Goal: Check status: Check status

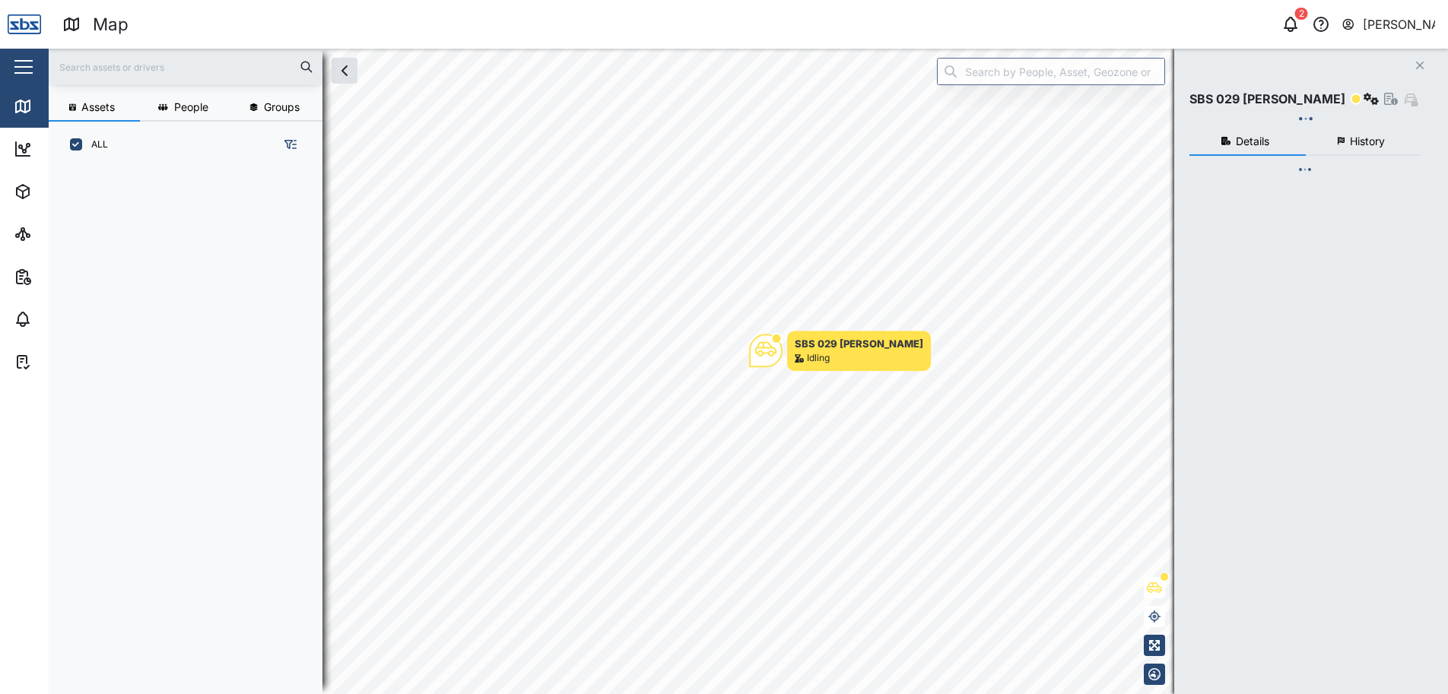
scroll to position [508, 238]
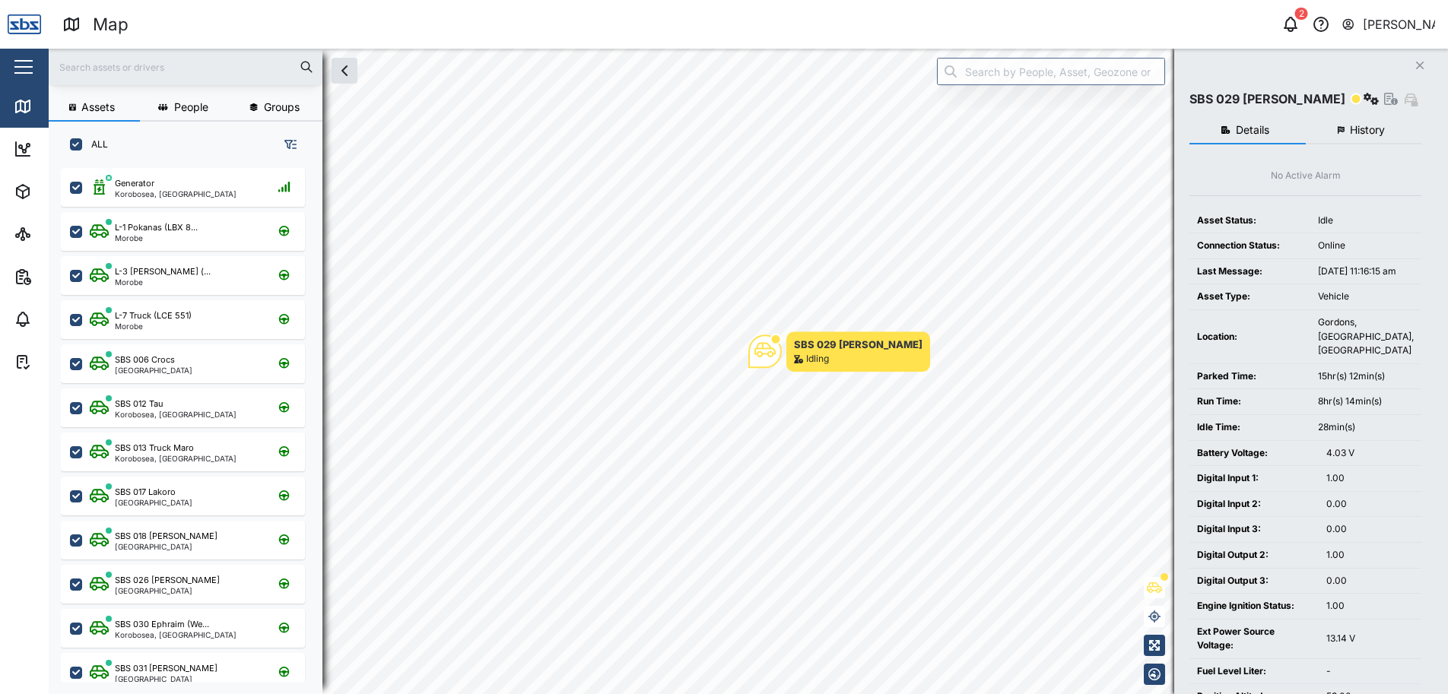
click at [1419, 62] on icon "Close" at bounding box center [1419, 65] width 9 height 12
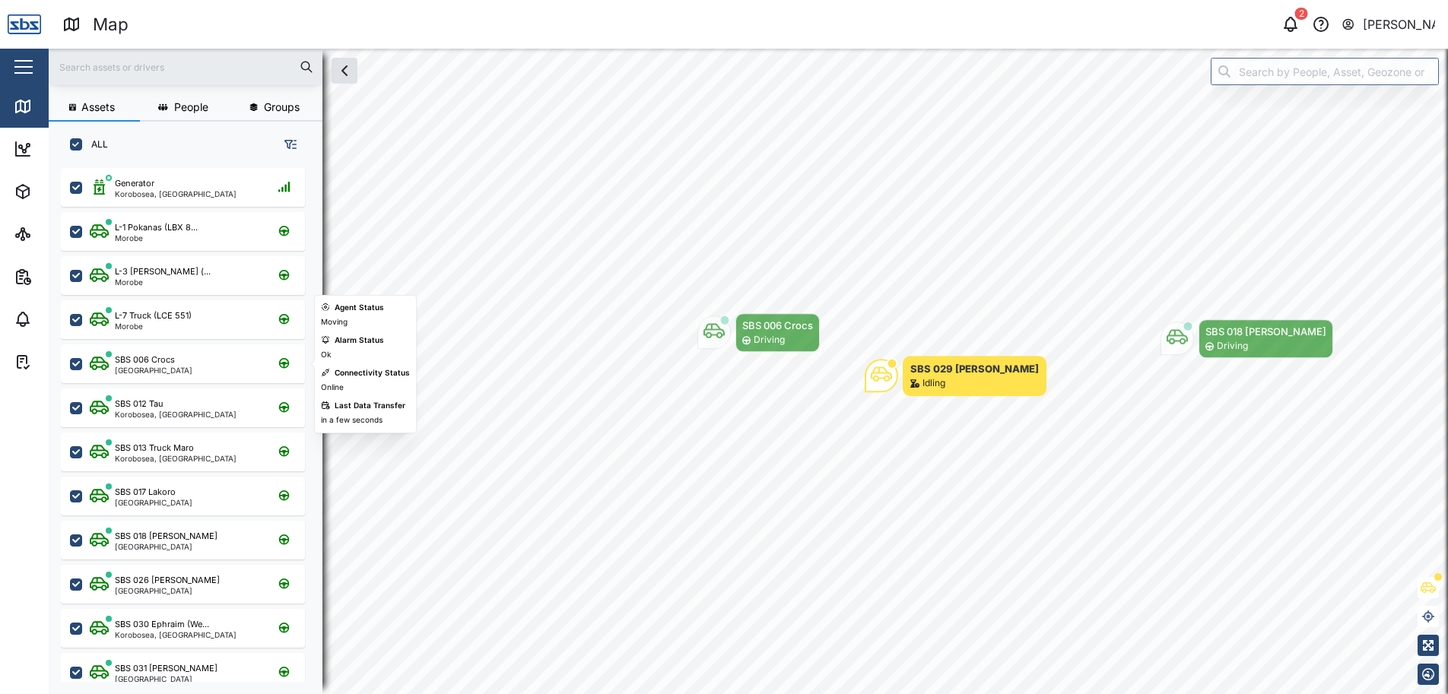
click at [157, 364] on div "SBS 006 Crocs" at bounding box center [145, 360] width 60 height 13
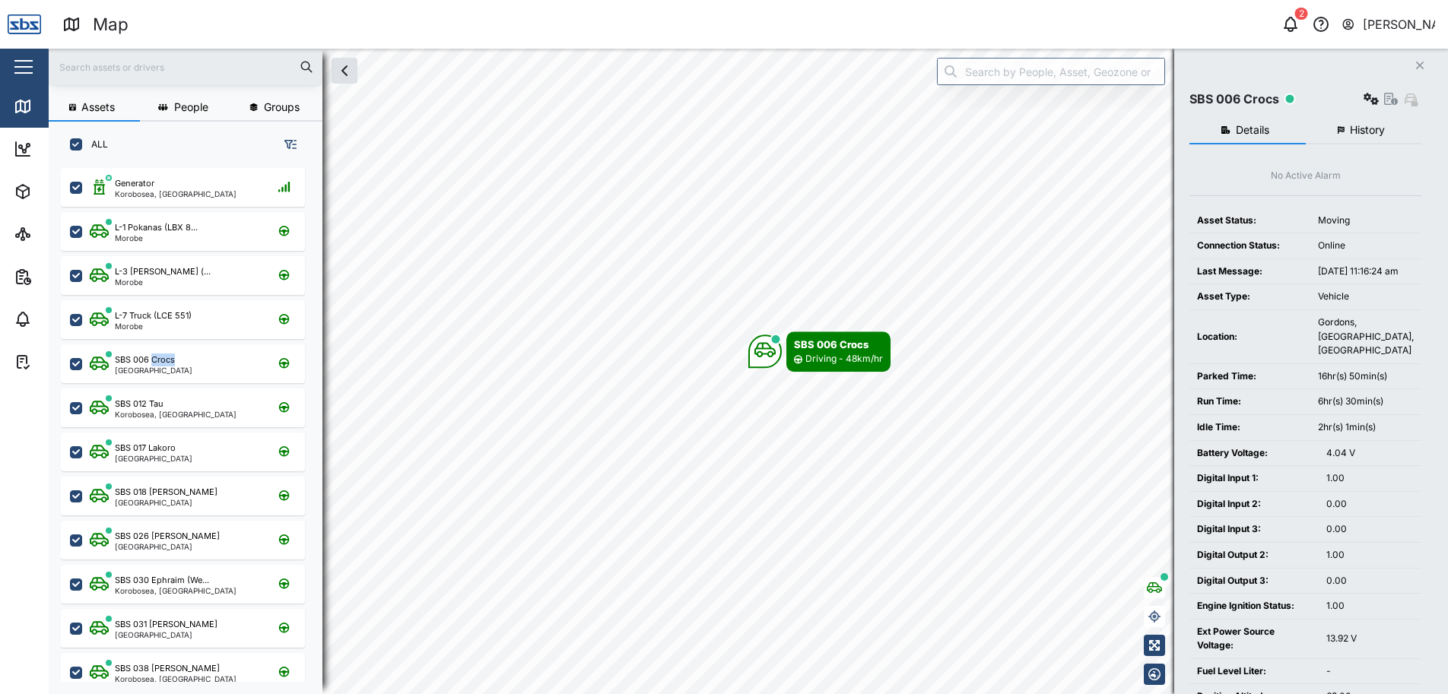
click at [1341, 133] on icon "button" at bounding box center [1341, 130] width 7 height 8
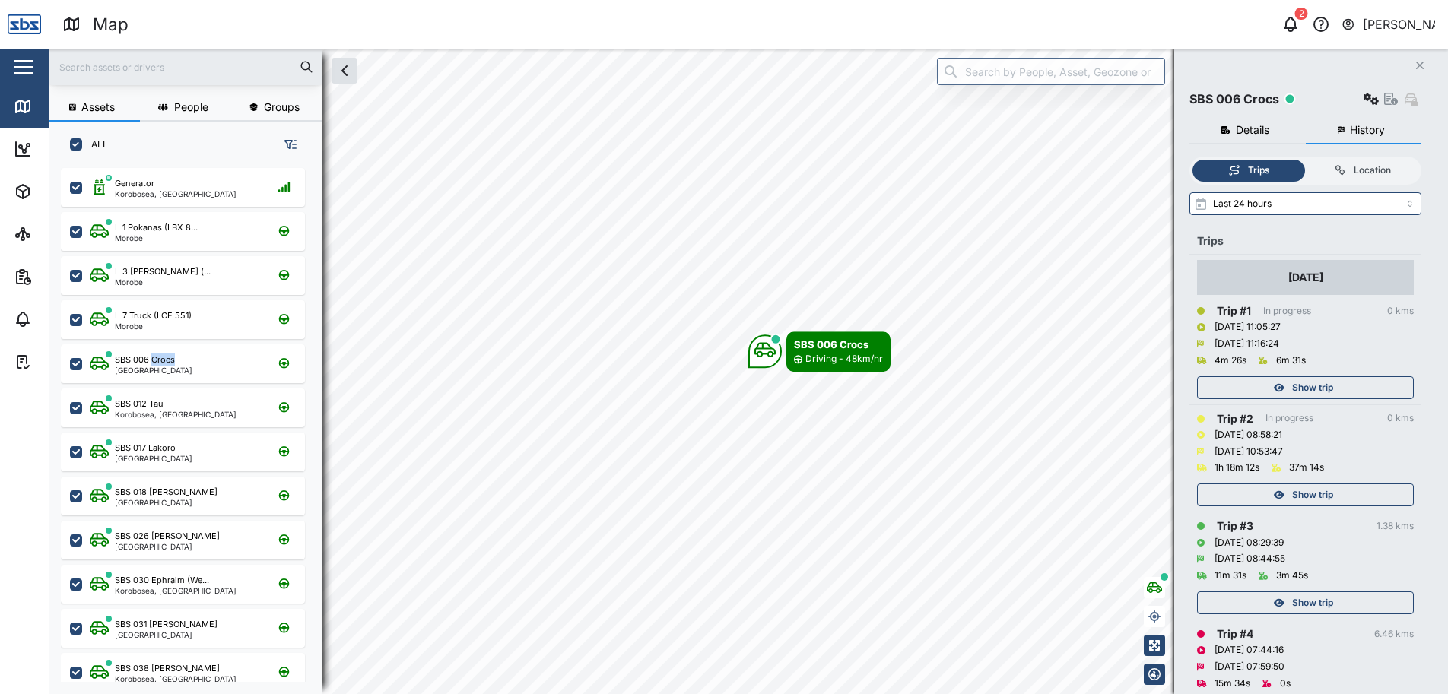
click at [1280, 389] on icon "button" at bounding box center [1279, 387] width 11 height 9
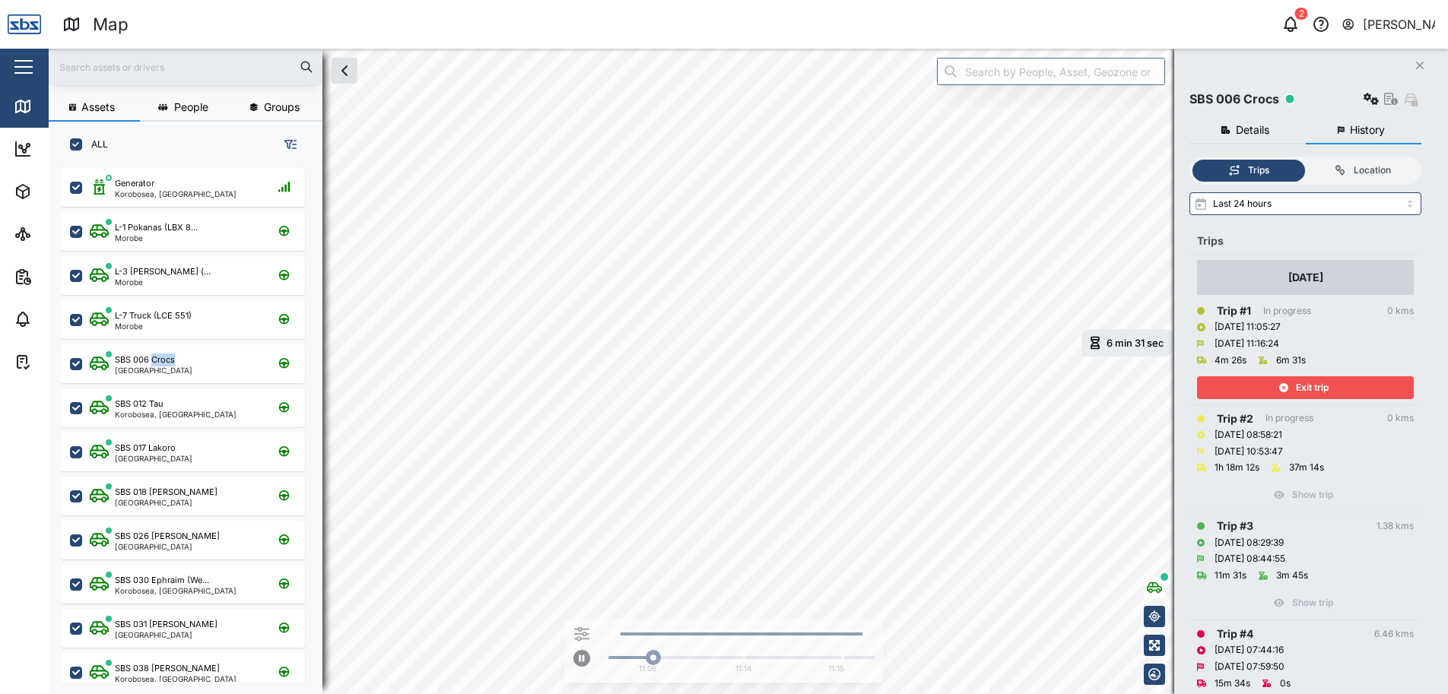
click at [1280, 389] on icon "button" at bounding box center [1283, 387] width 9 height 9
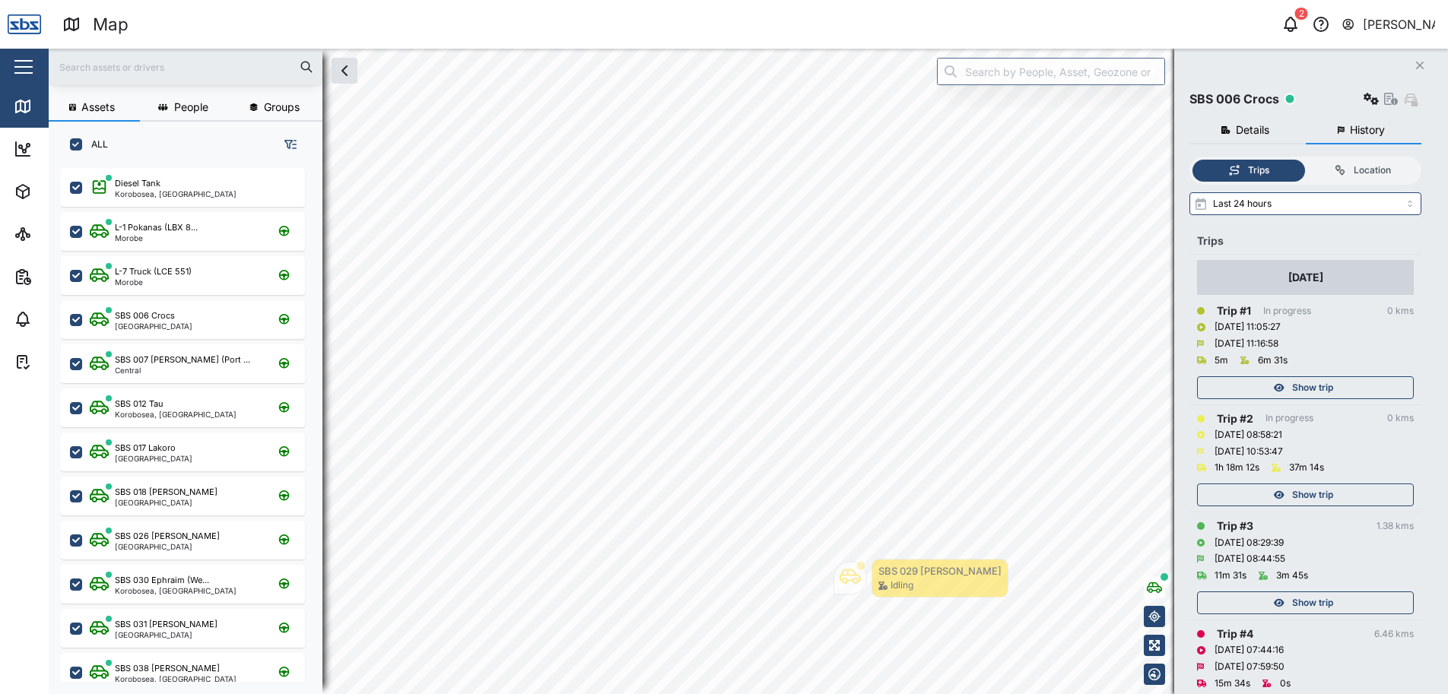
click at [1291, 488] on div "Show trip" at bounding box center [1304, 494] width 198 height 21
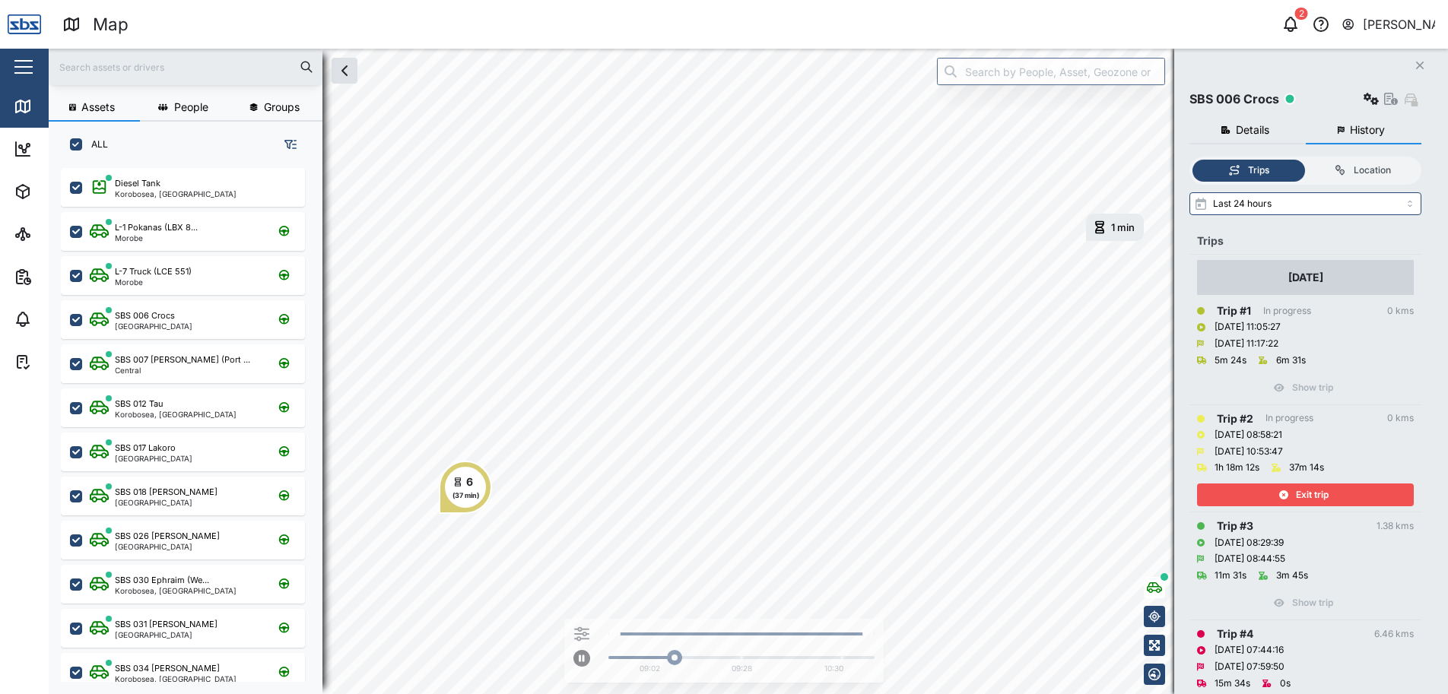
click at [1288, 486] on div "Exit trip" at bounding box center [1304, 494] width 198 height 21
